Goal: Use online tool/utility: Utilize a website feature to perform a specific function

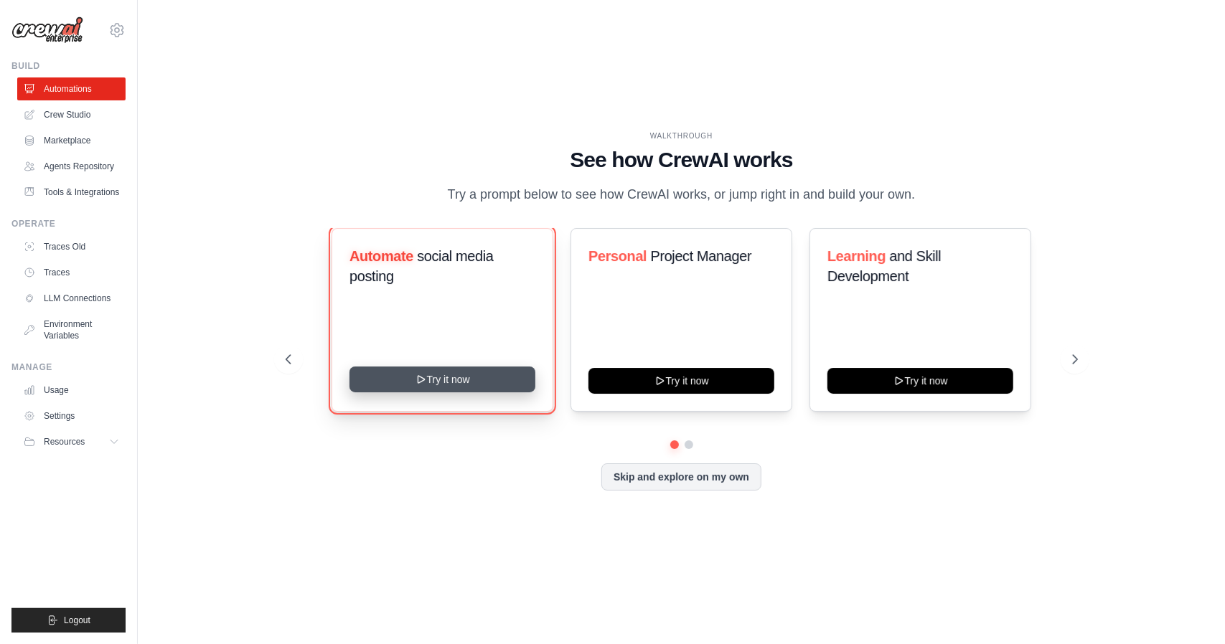
click at [435, 380] on button "Try it now" at bounding box center [442, 380] width 186 height 26
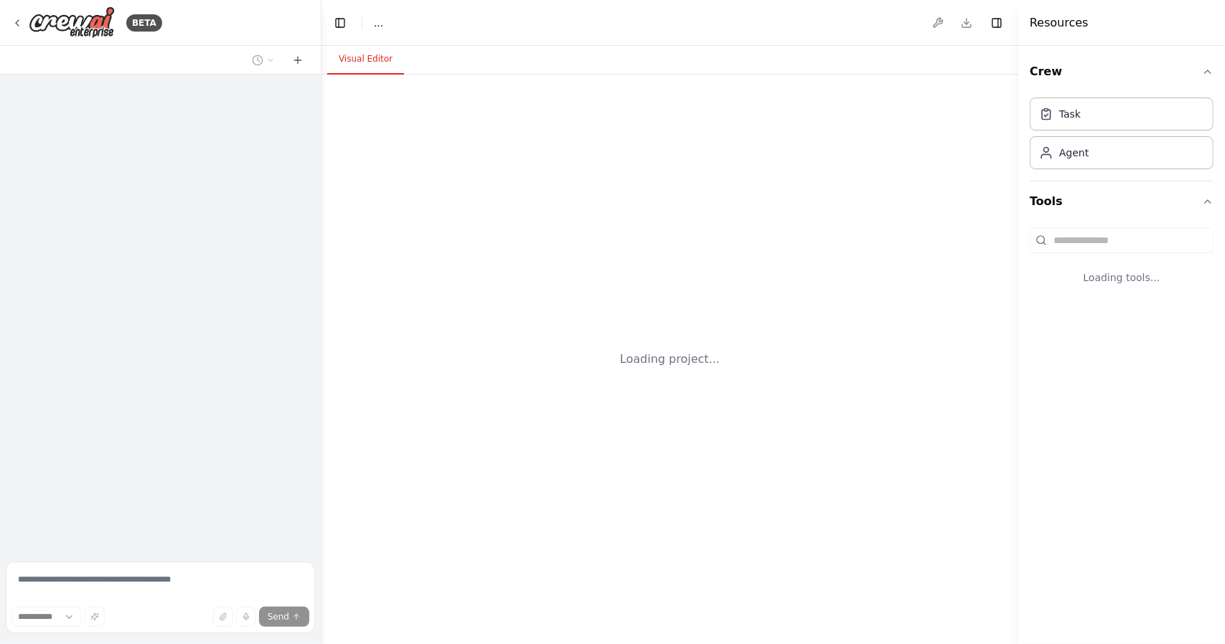
select select "****"
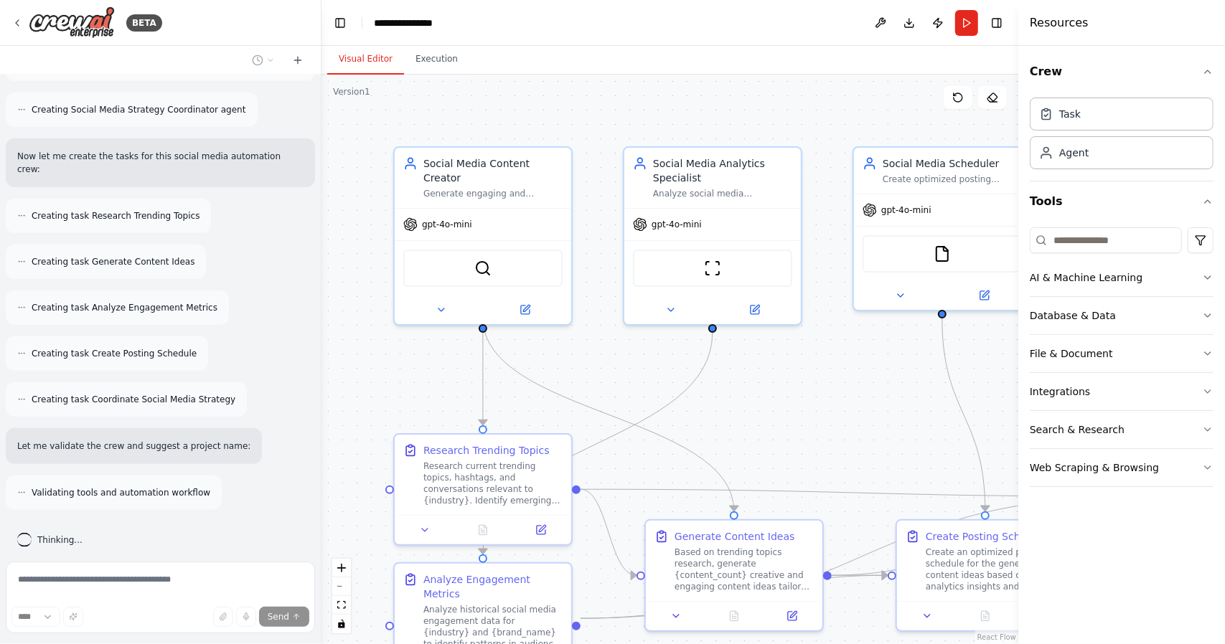
scroll to position [976, 0]
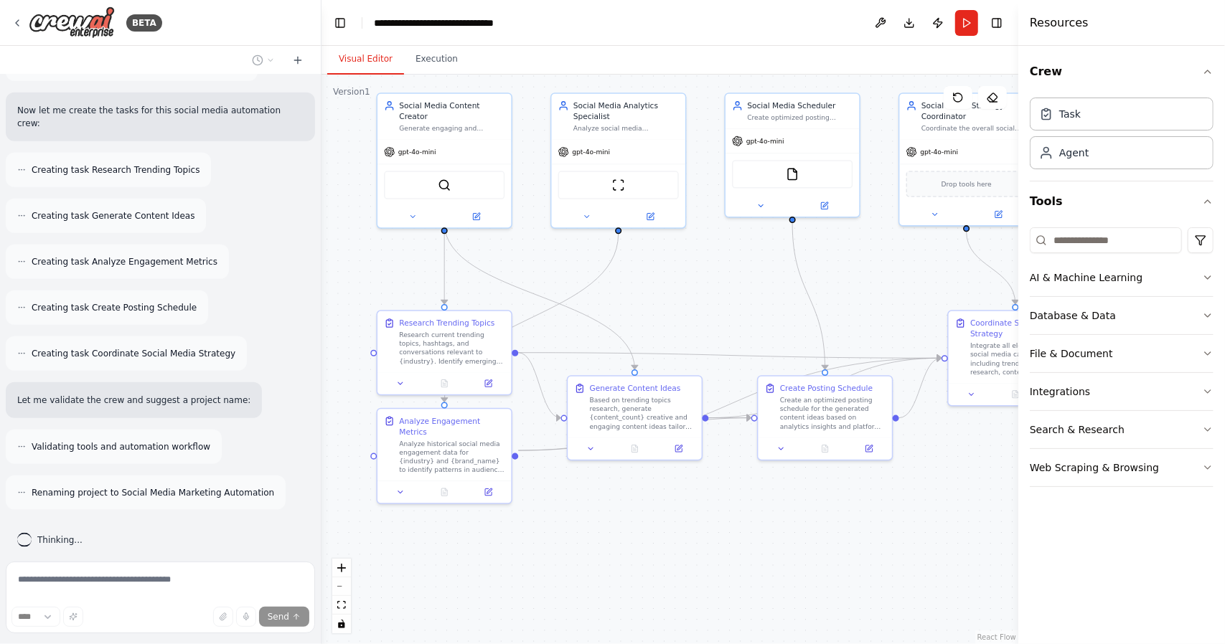
drag, startPoint x: 822, startPoint y: 427, endPoint x: 707, endPoint y: 296, distance: 173.9
click at [707, 296] on div ".deletable-edge-delete-btn { width: 20px; height: 20px; border: 0px solid #ffff…" at bounding box center [669, 360] width 697 height 570
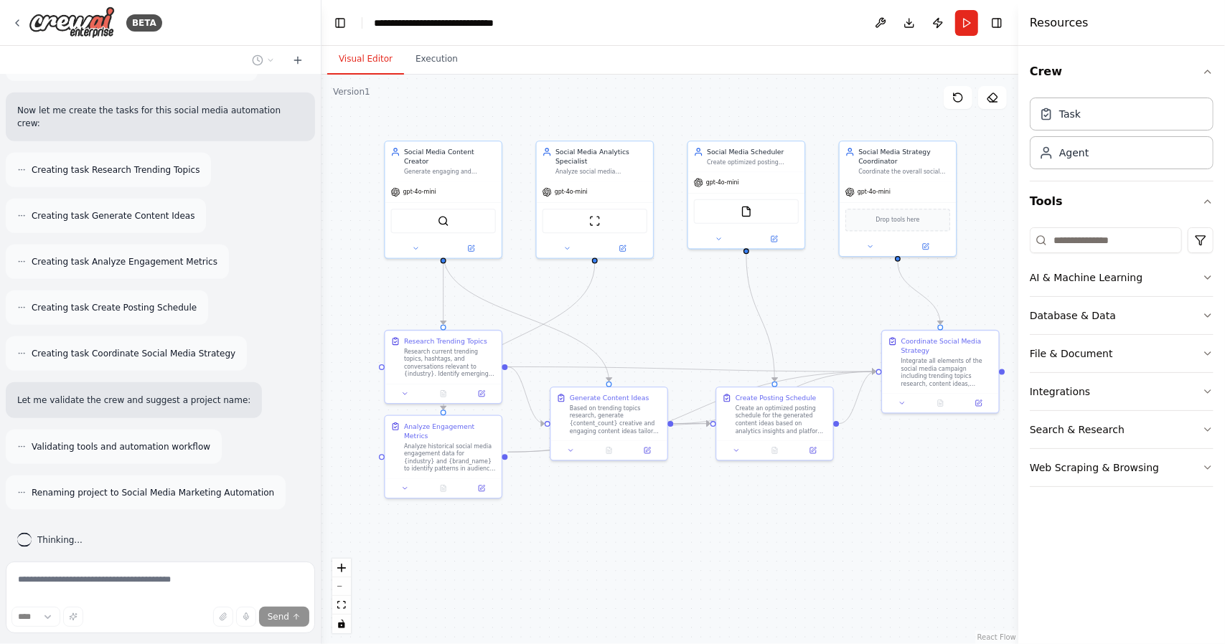
drag, startPoint x: 730, startPoint y: 292, endPoint x: 694, endPoint y: 314, distance: 41.2
click at [694, 314] on div ".deletable-edge-delete-btn { width: 20px; height: 20px; border: 0px solid #ffff…" at bounding box center [669, 360] width 697 height 570
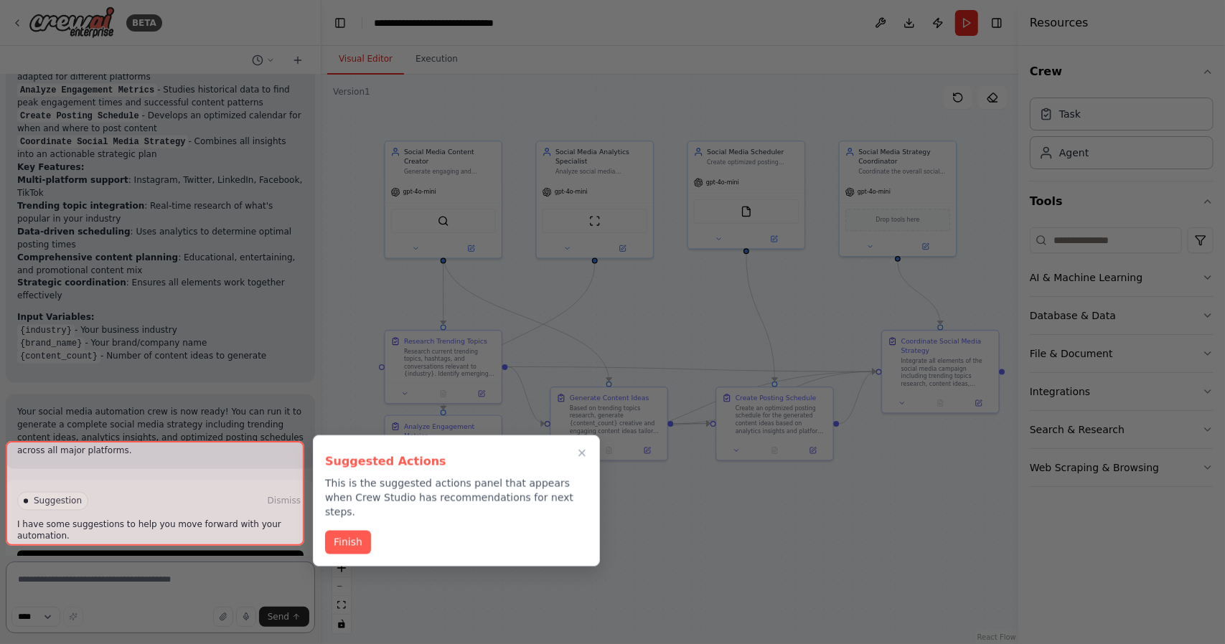
scroll to position [1650, 0]
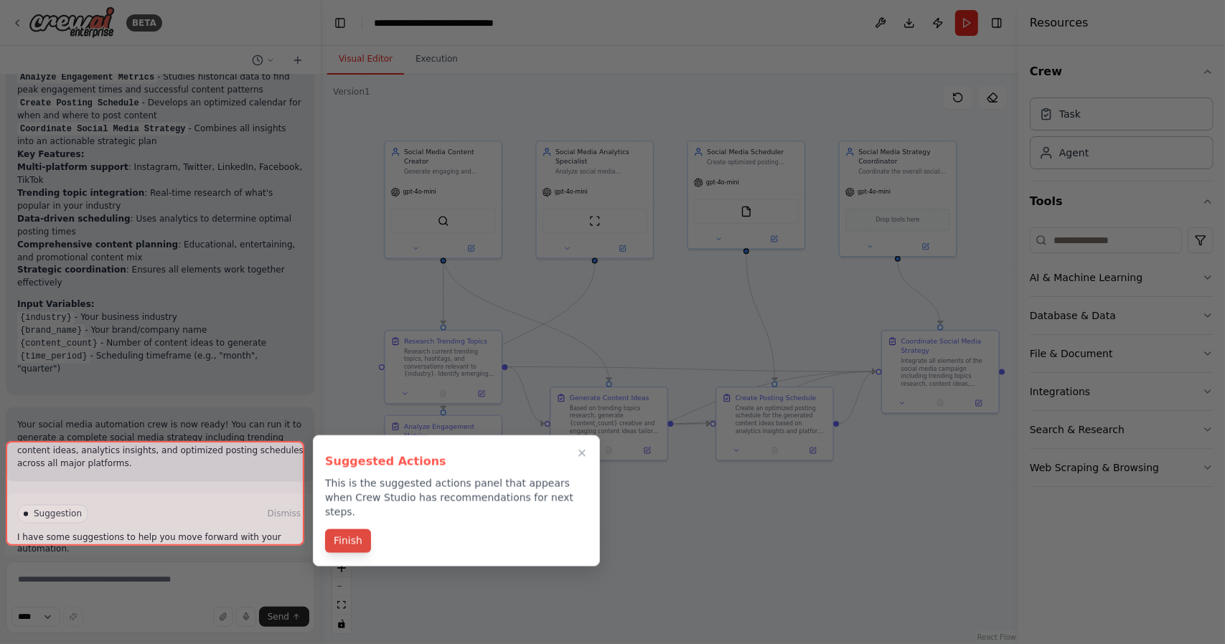
click at [353, 529] on button "Finish" at bounding box center [348, 541] width 46 height 24
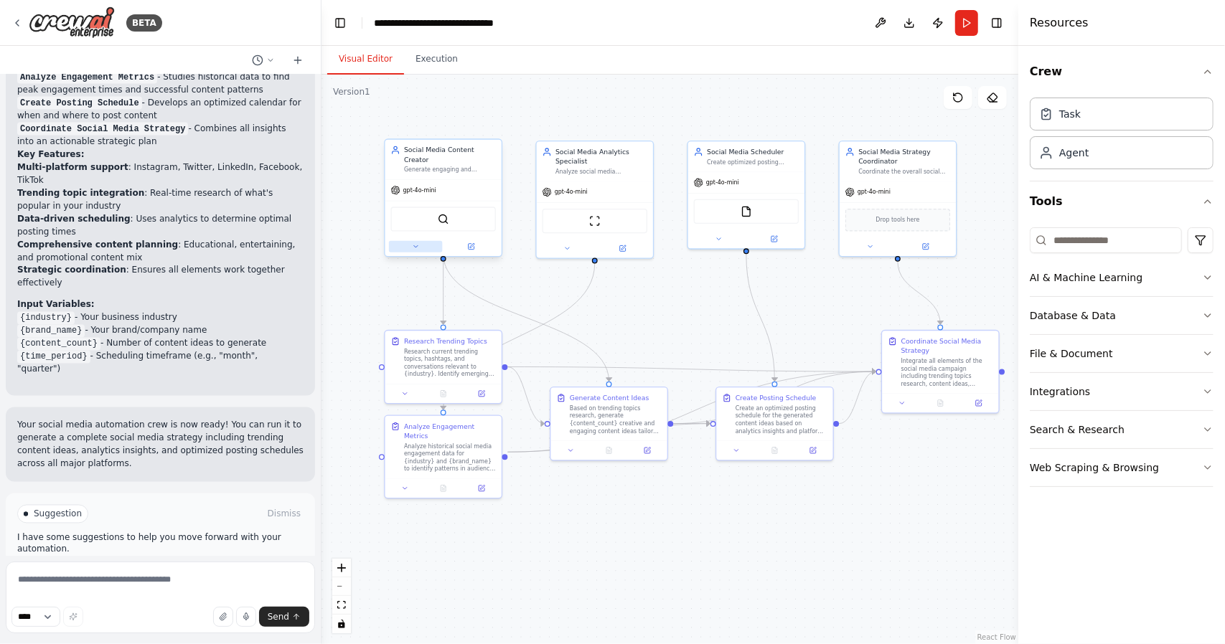
click at [417, 243] on icon at bounding box center [416, 247] width 8 height 8
click at [417, 241] on button at bounding box center [416, 246] width 54 height 11
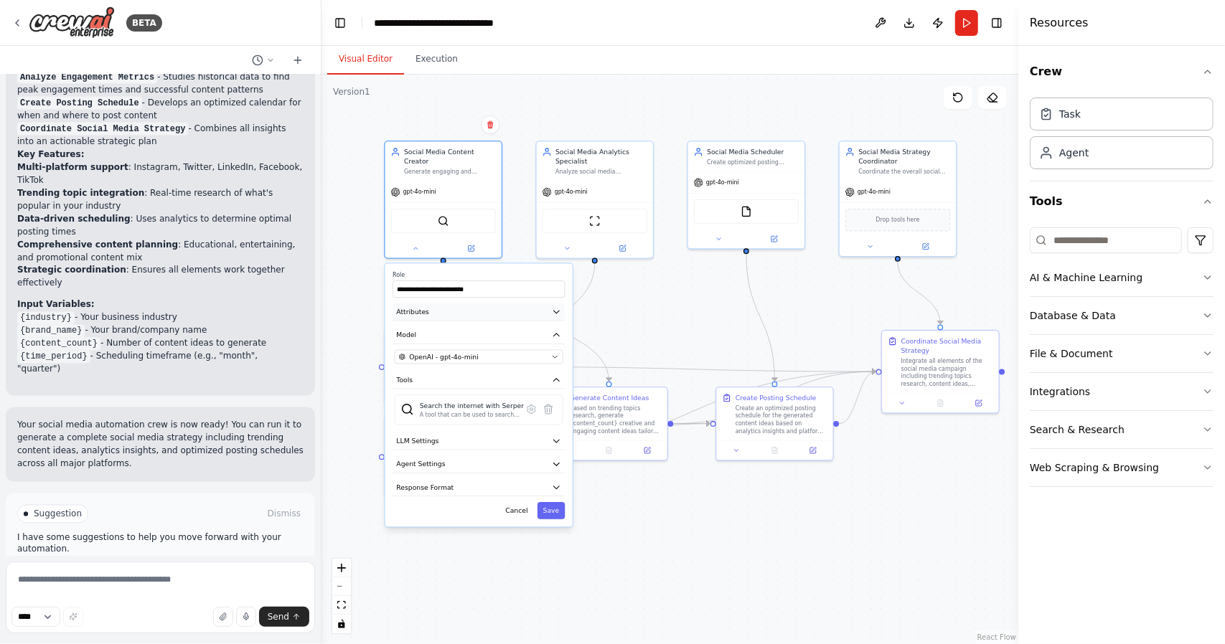
click at [555, 307] on icon "button" at bounding box center [556, 311] width 9 height 9
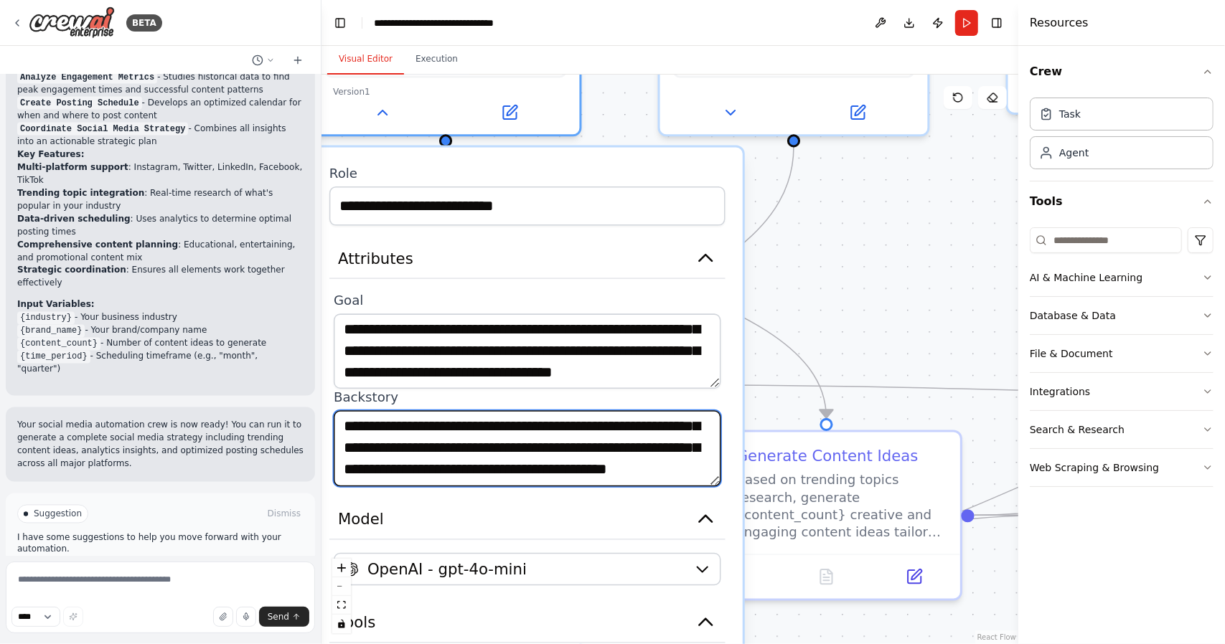
scroll to position [72, 0]
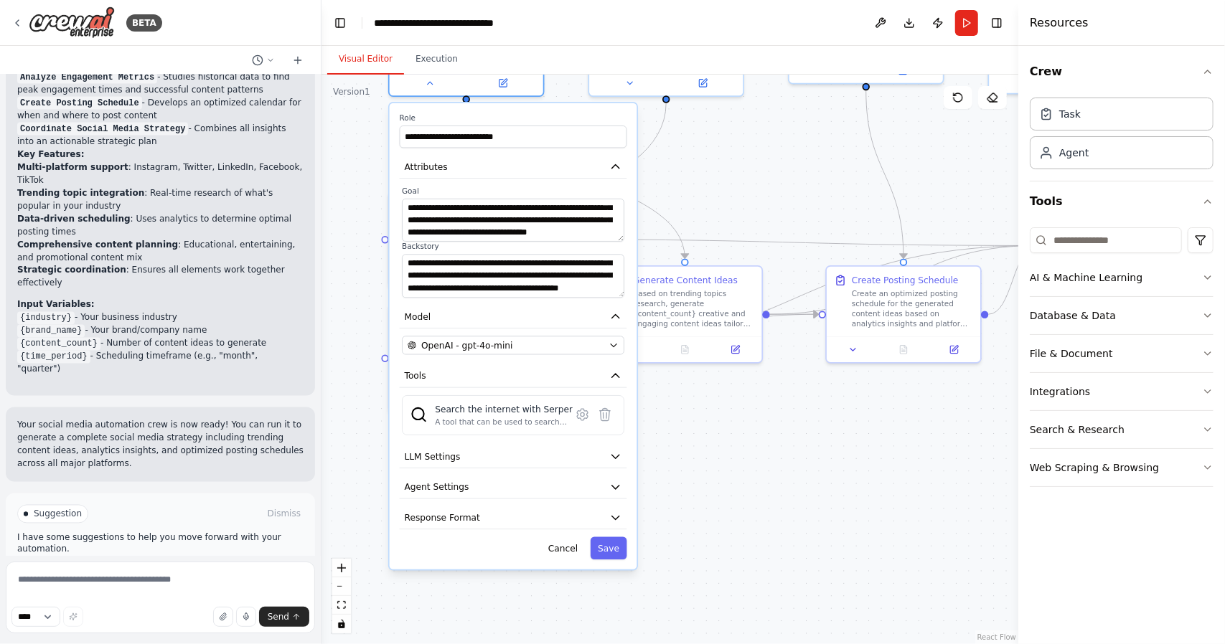
drag, startPoint x: 789, startPoint y: 608, endPoint x: 689, endPoint y: 402, distance: 228.8
click at [696, 399] on div ".deletable-edge-delete-btn { width: 20px; height: 20px; border: 0px solid #ffff…" at bounding box center [669, 360] width 697 height 570
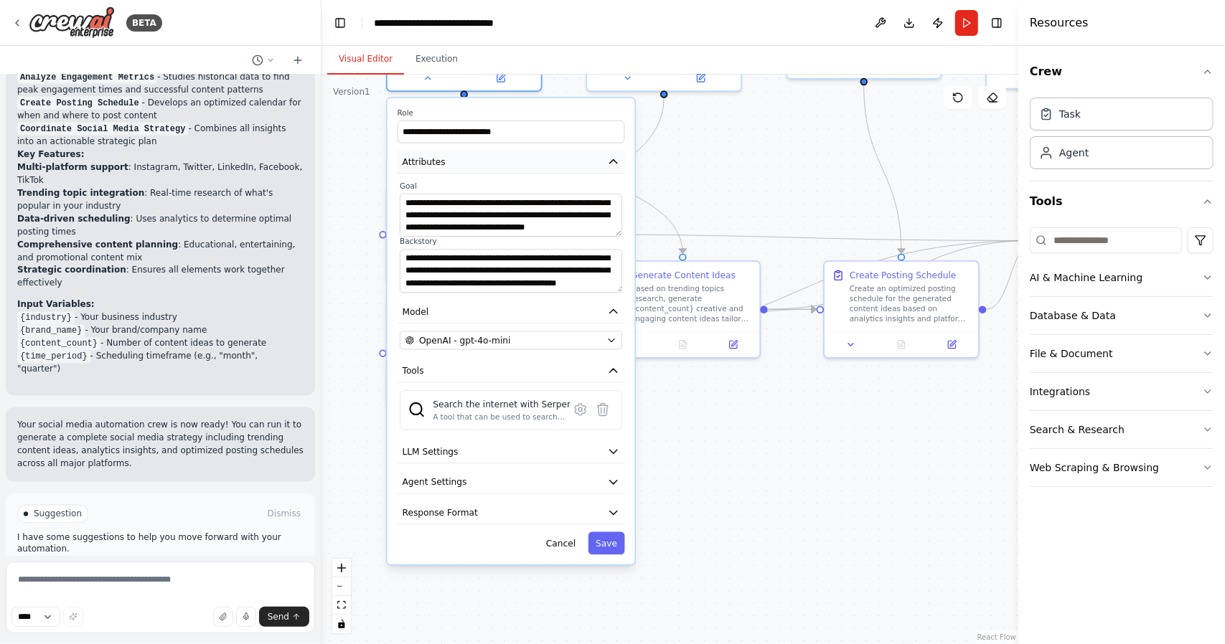
click at [612, 155] on button "Attributes" at bounding box center [510, 162] width 227 height 23
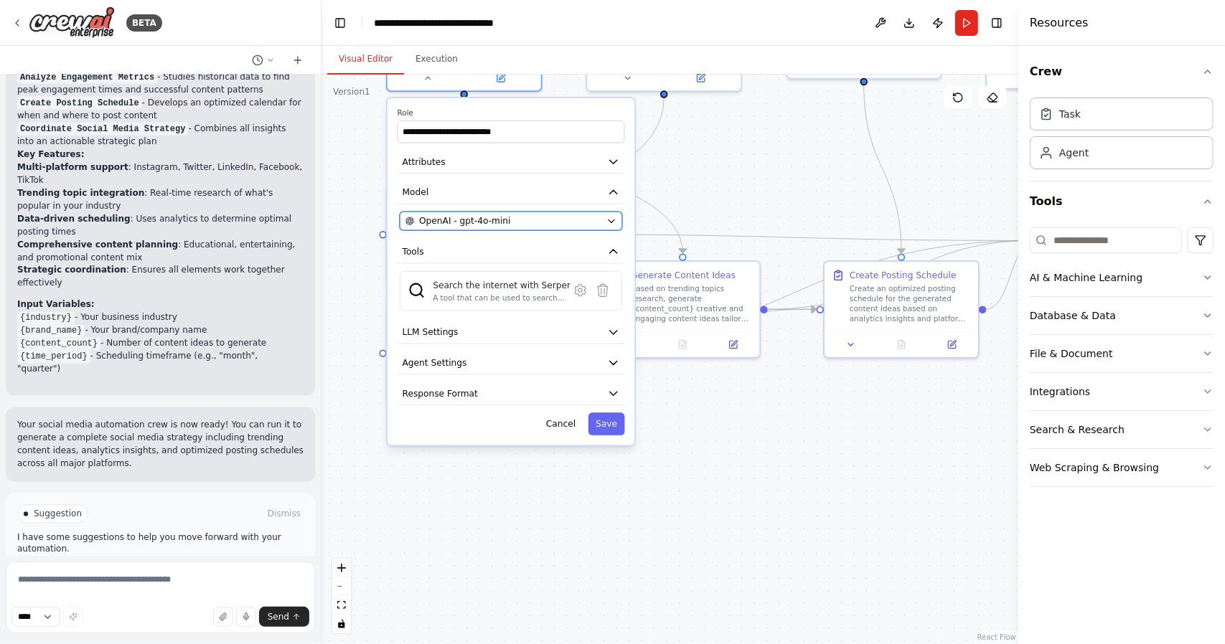
click at [616, 216] on icon "button" at bounding box center [611, 221] width 10 height 10
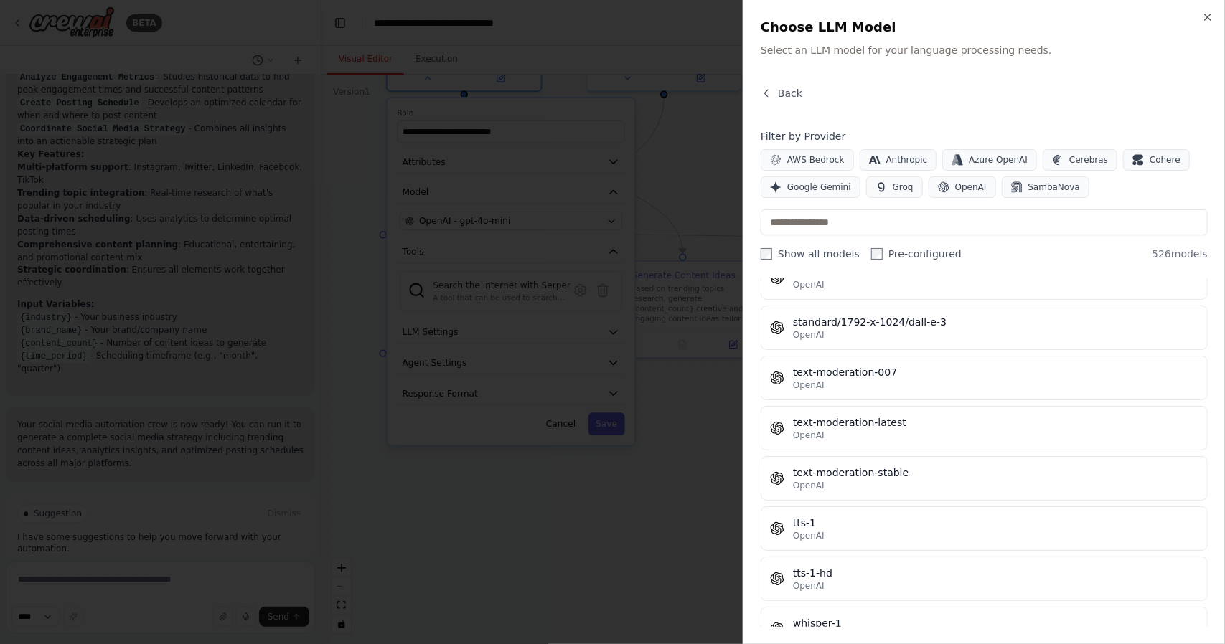
scroll to position [25345, 0]
